Goal: Transaction & Acquisition: Download file/media

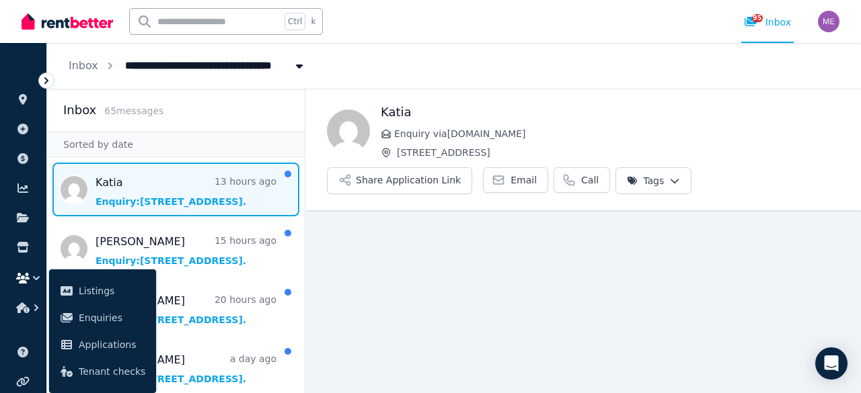
scroll to position [16, 0]
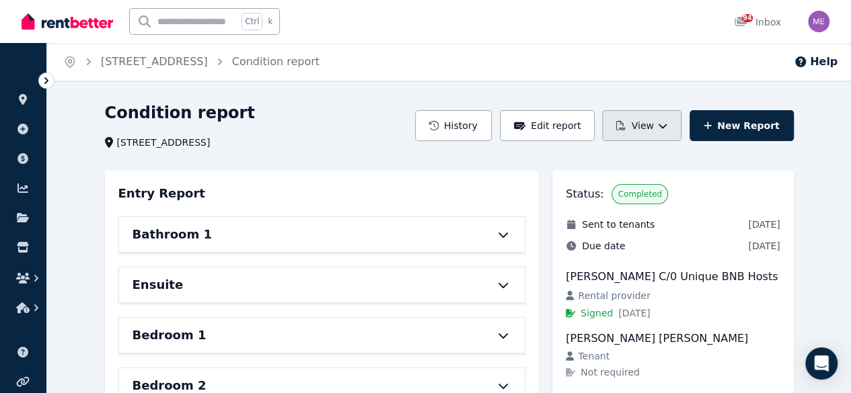
click at [647, 124] on button "View" at bounding box center [641, 125] width 79 height 31
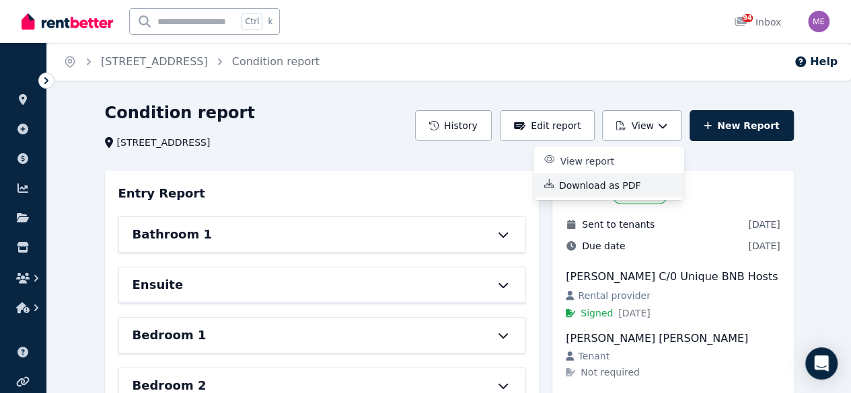
click at [598, 182] on p "Download as PDF" at bounding box center [605, 185] width 93 height 13
